Goal: Task Accomplishment & Management: Manage account settings

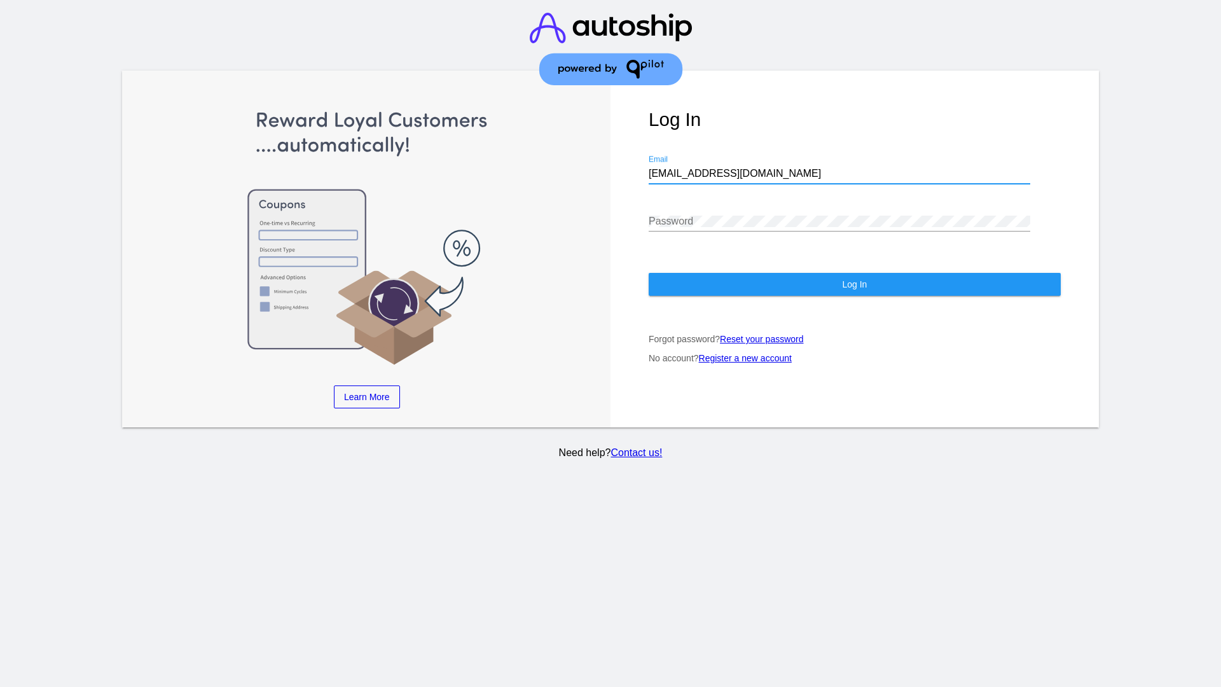
type input "[EMAIL_ADDRESS][DOMAIN_NAME]"
click at [854, 284] on span "Log In" at bounding box center [854, 284] width 25 height 10
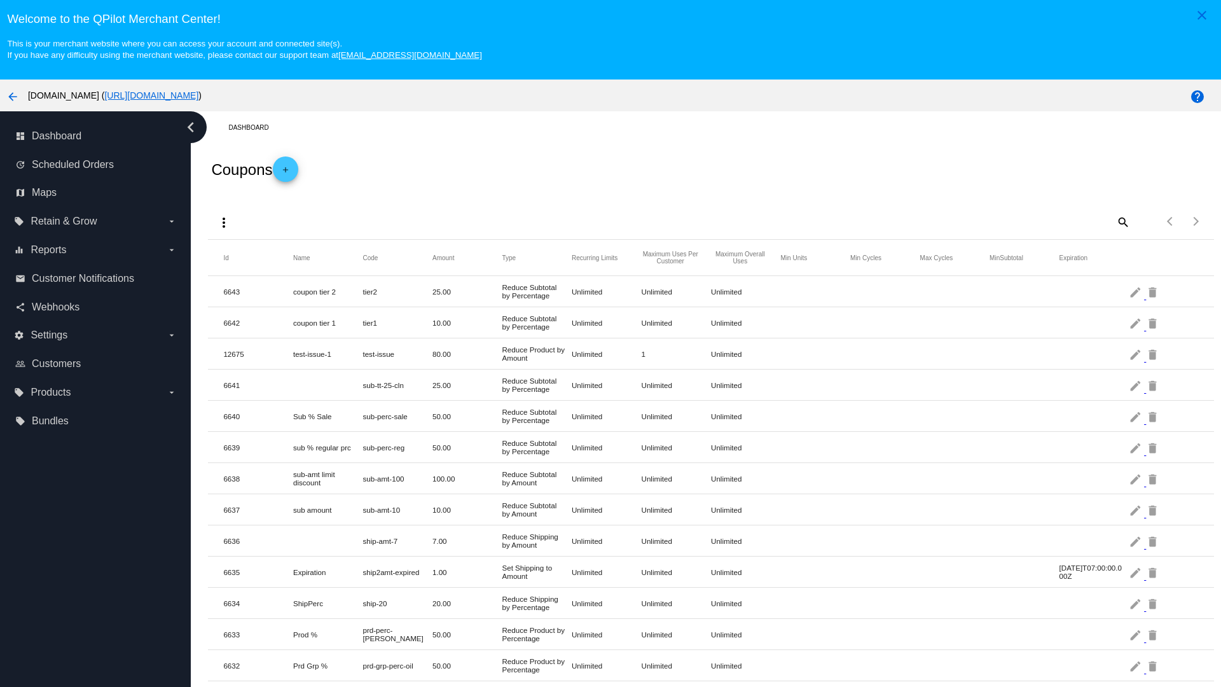
click at [224, 222] on mat-icon "more_vert" at bounding box center [223, 222] width 15 height 15
click at [248, 284] on button "file_upload Import" at bounding box center [248, 283] width 74 height 31
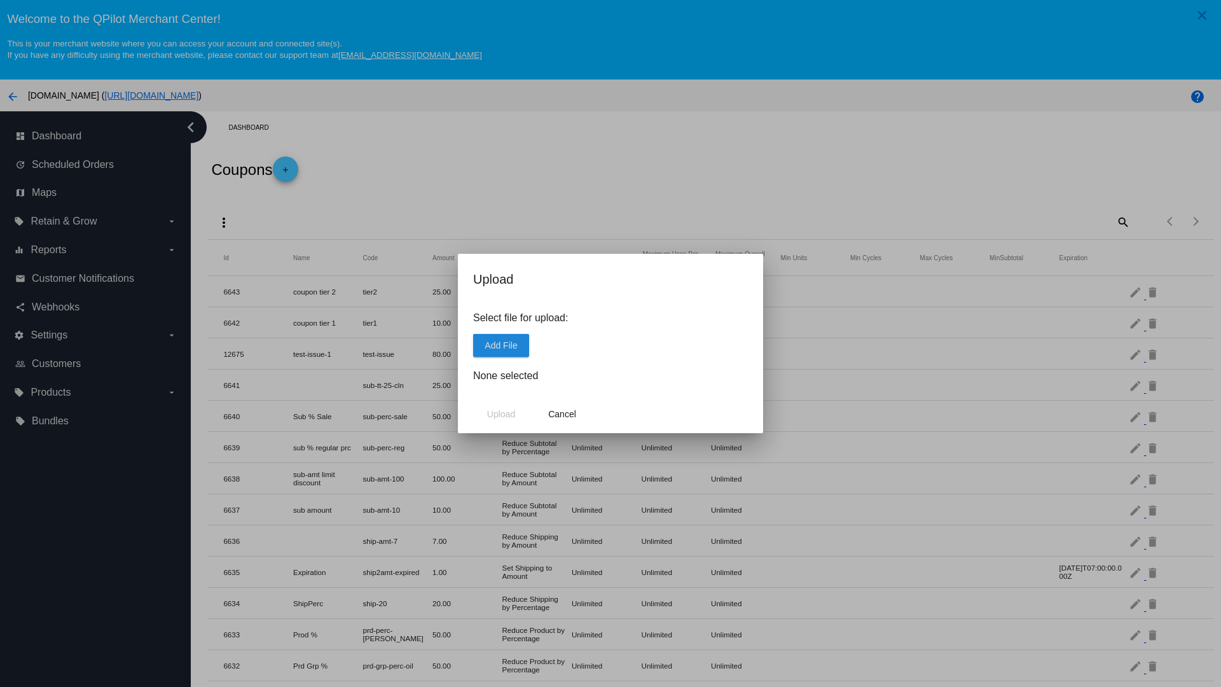
click at [501, 345] on span "Add File" at bounding box center [501, 345] width 32 height 10
click at [501, 414] on span "Upload" at bounding box center [501, 414] width 28 height 10
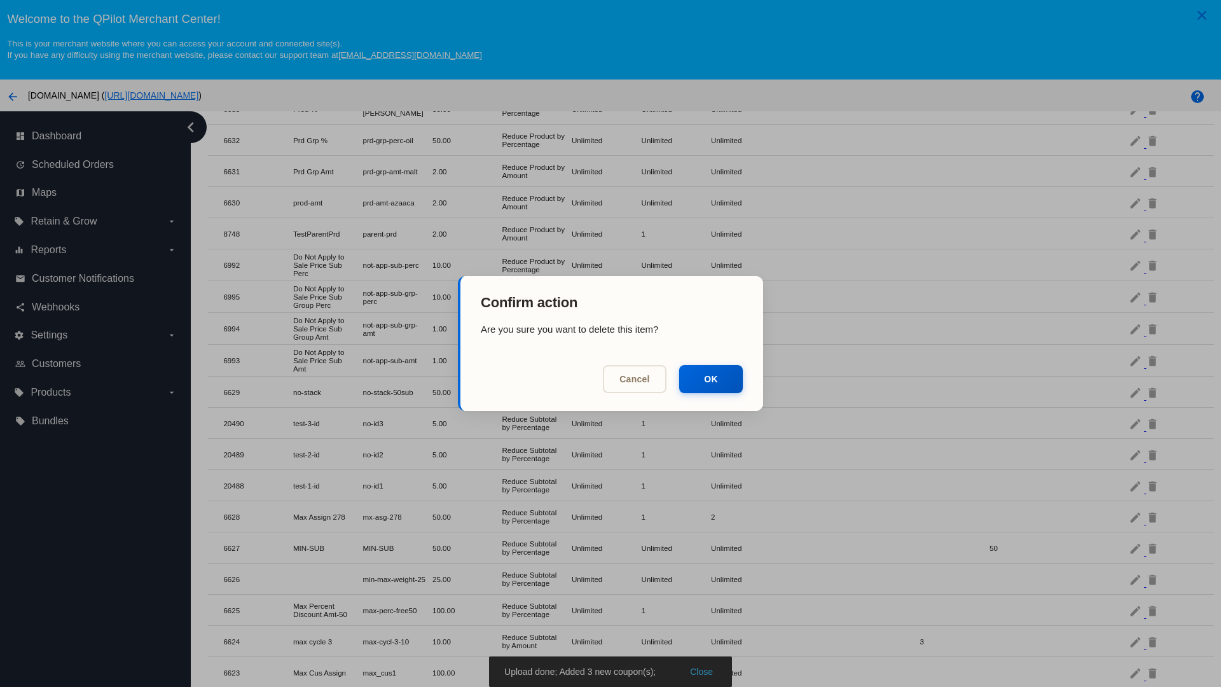
click at [711, 379] on button "OK" at bounding box center [711, 379] width 64 height 28
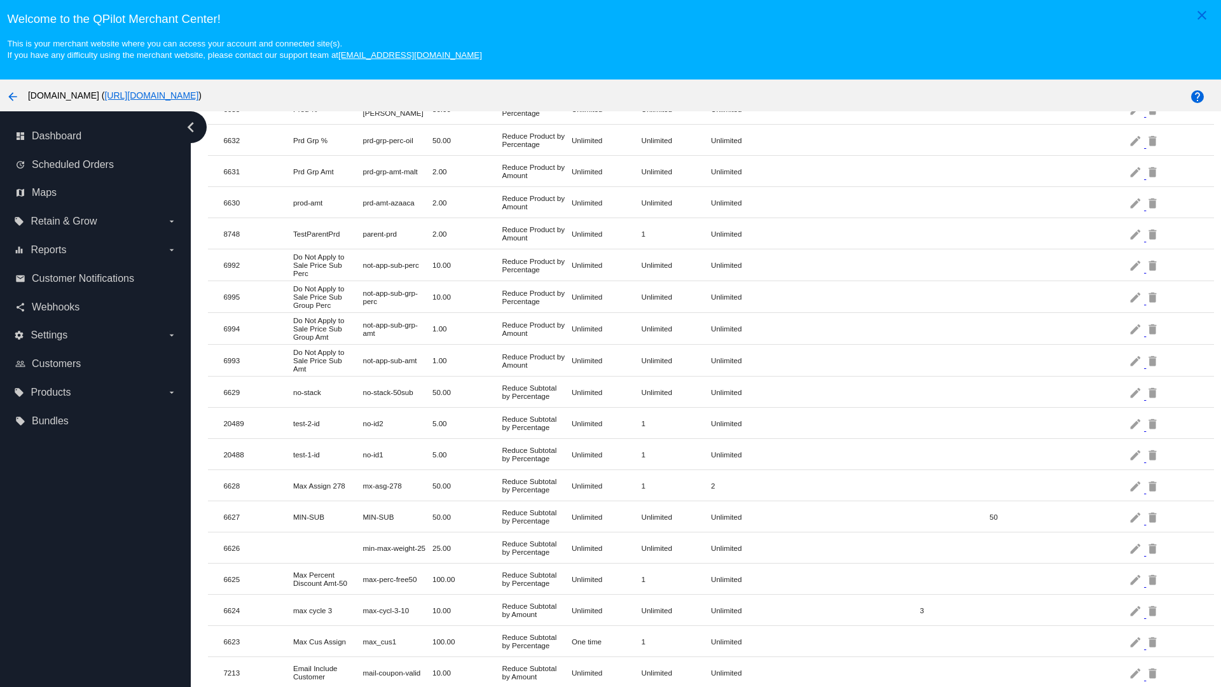
click at [1154, 423] on mat-icon "delete" at bounding box center [1153, 423] width 15 height 20
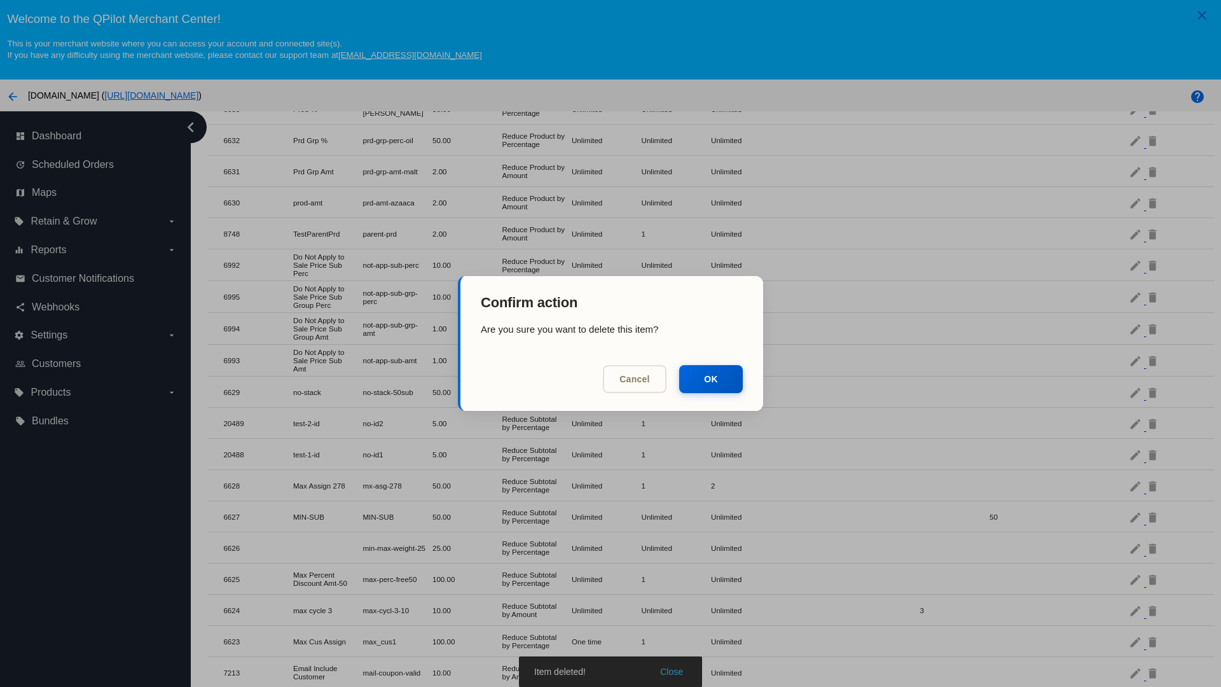
click at [711, 379] on button "OK" at bounding box center [711, 379] width 64 height 28
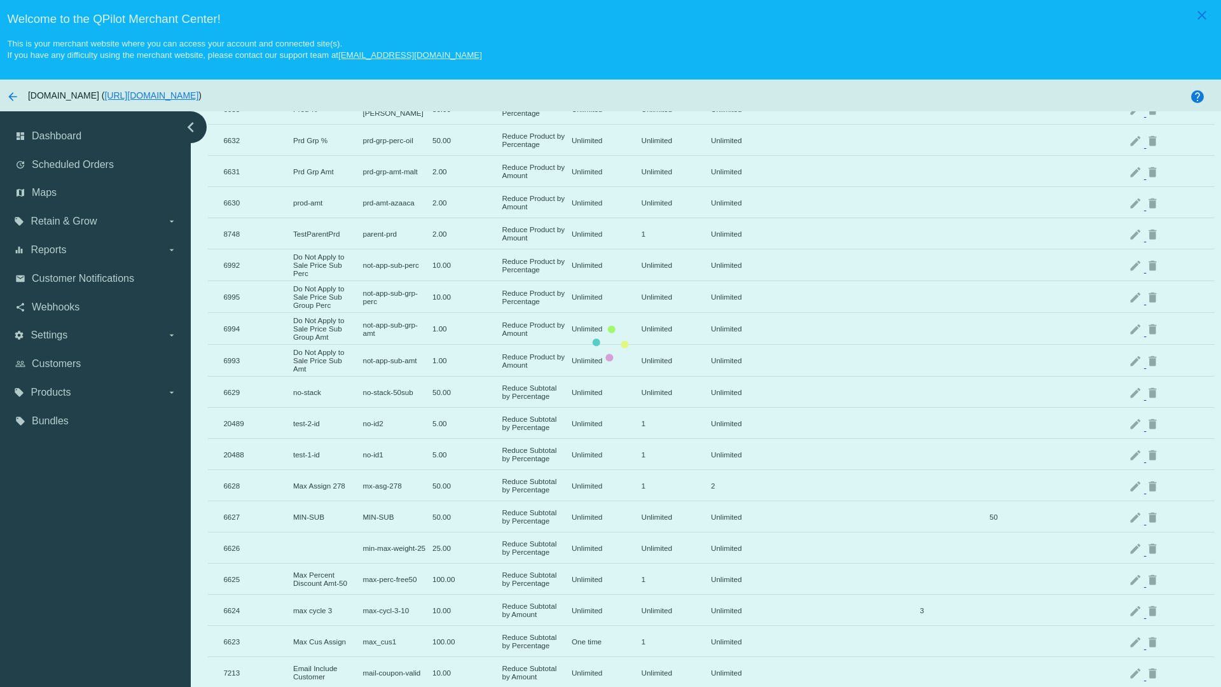
click at [1154, 445] on mat-icon "delete" at bounding box center [1153, 455] width 15 height 20
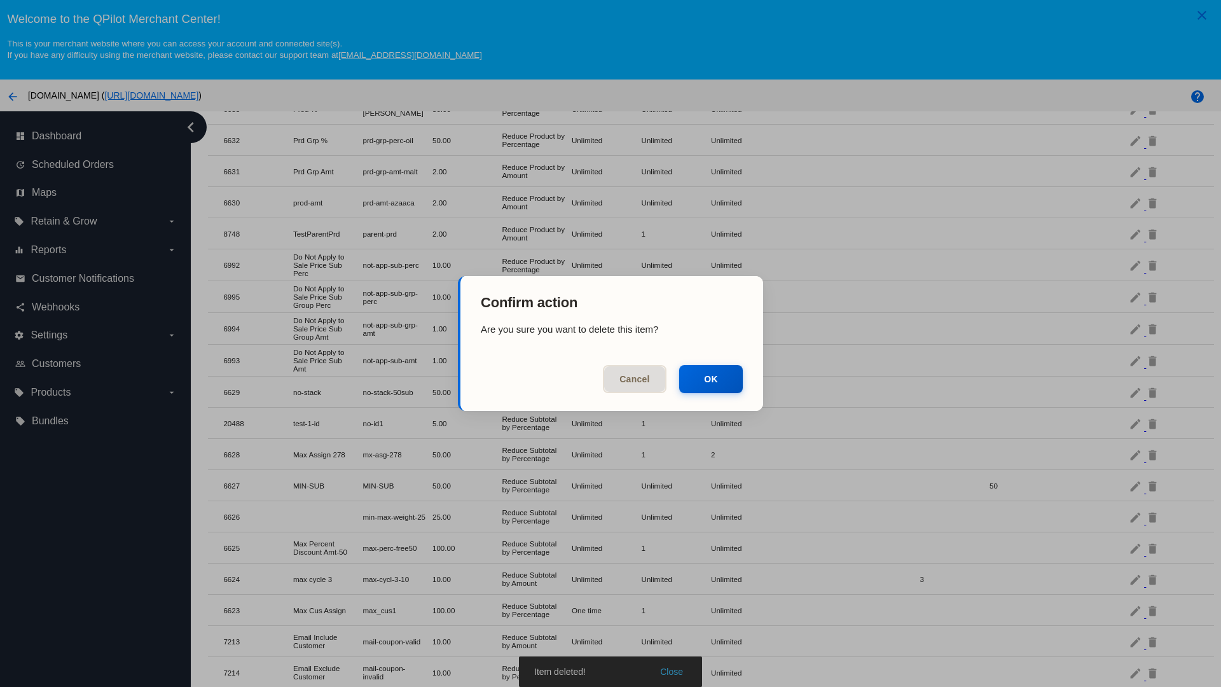
click at [711, 379] on button "OK" at bounding box center [711, 379] width 64 height 28
